Goal: Information Seeking & Learning: Learn about a topic

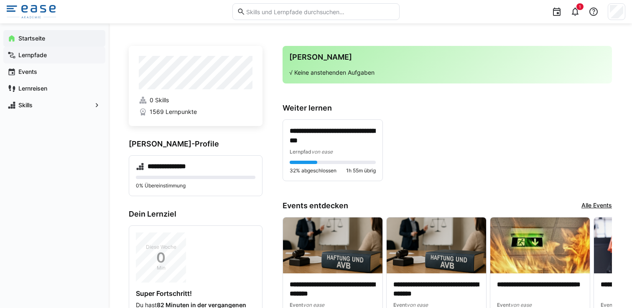
click at [42, 59] on div "Lernpfade" at bounding box center [54, 55] width 102 height 17
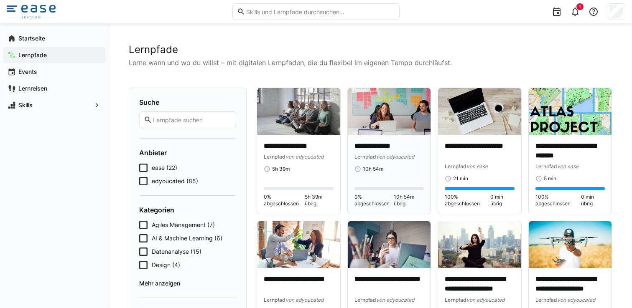
scroll to position [7, 0]
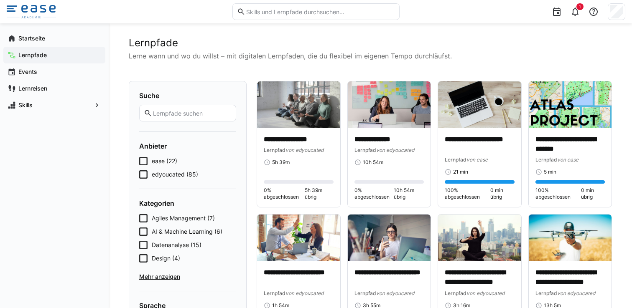
click at [167, 159] on span "ease (22)" at bounding box center [164, 161] width 25 height 8
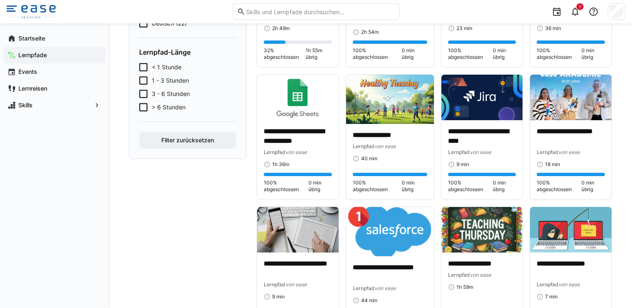
scroll to position [285, 0]
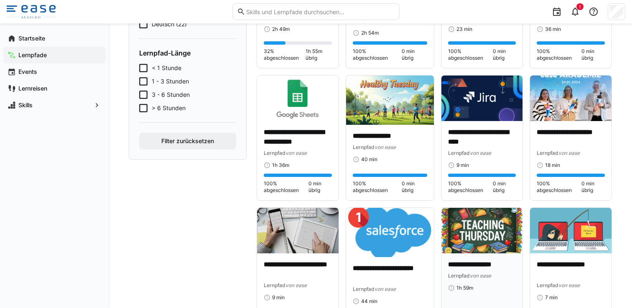
click at [487, 226] on img at bounding box center [481, 231] width 81 height 46
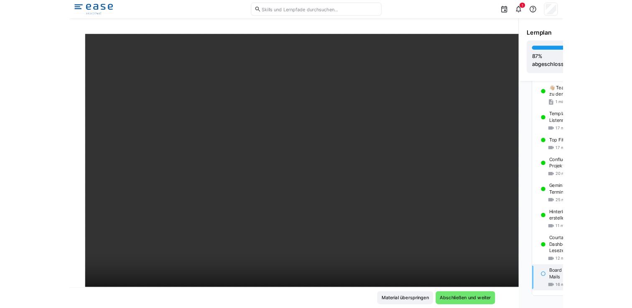
scroll to position [130, 0]
